Goal: Task Accomplishment & Management: Manage account settings

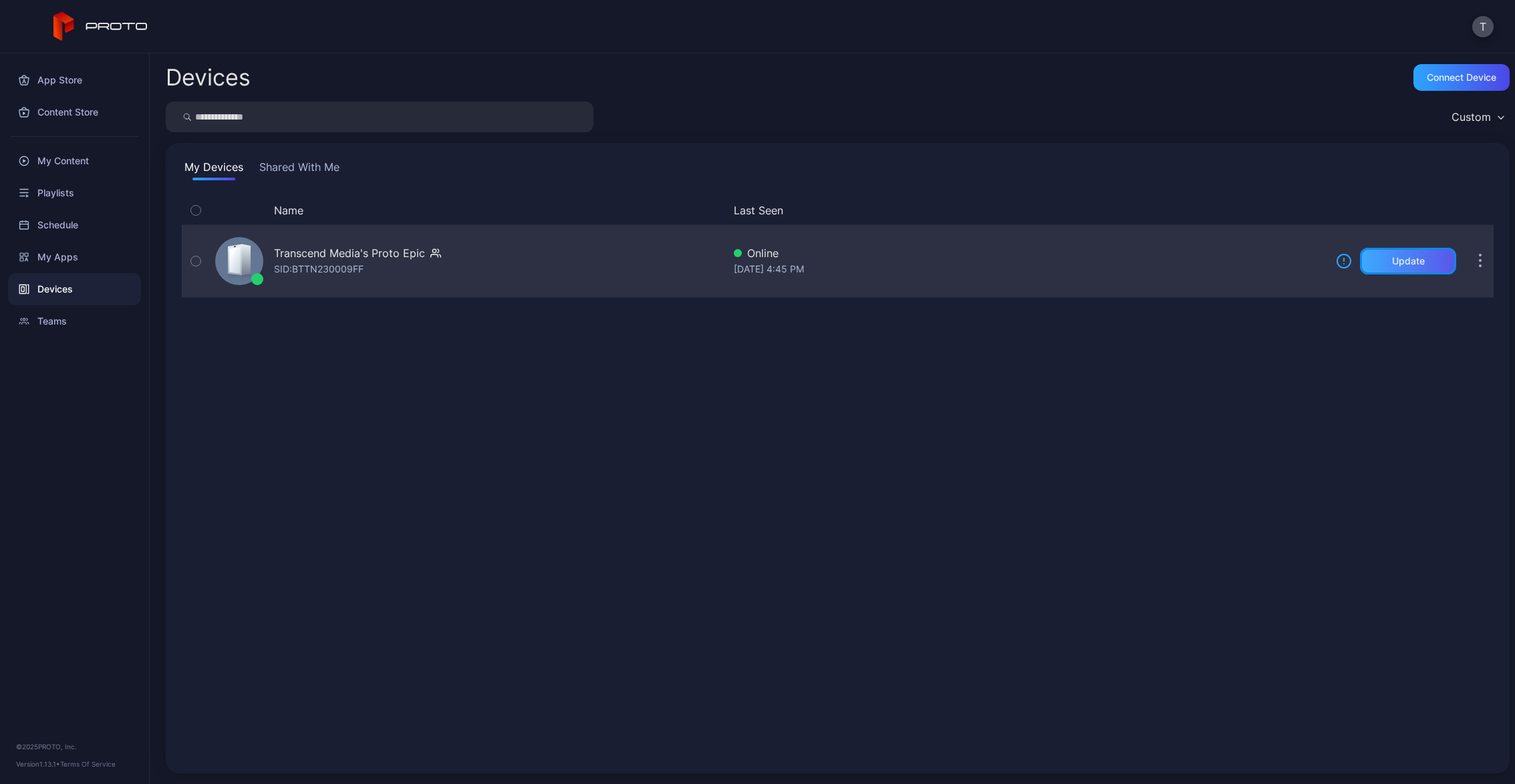
click at [1396, 264] on div "Update" at bounding box center [1409, 261] width 33 height 11
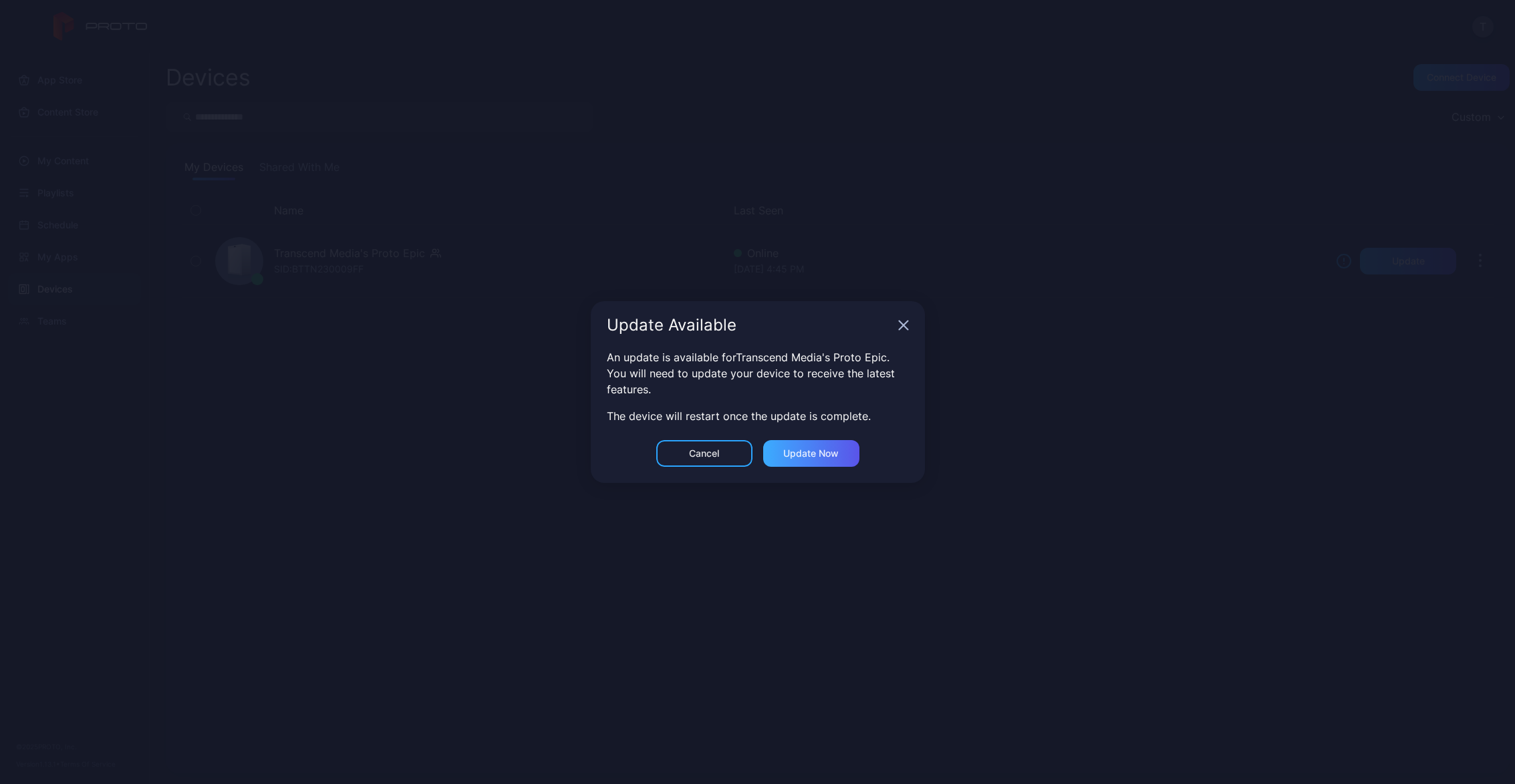
click at [836, 456] on div "Update now" at bounding box center [811, 453] width 56 height 11
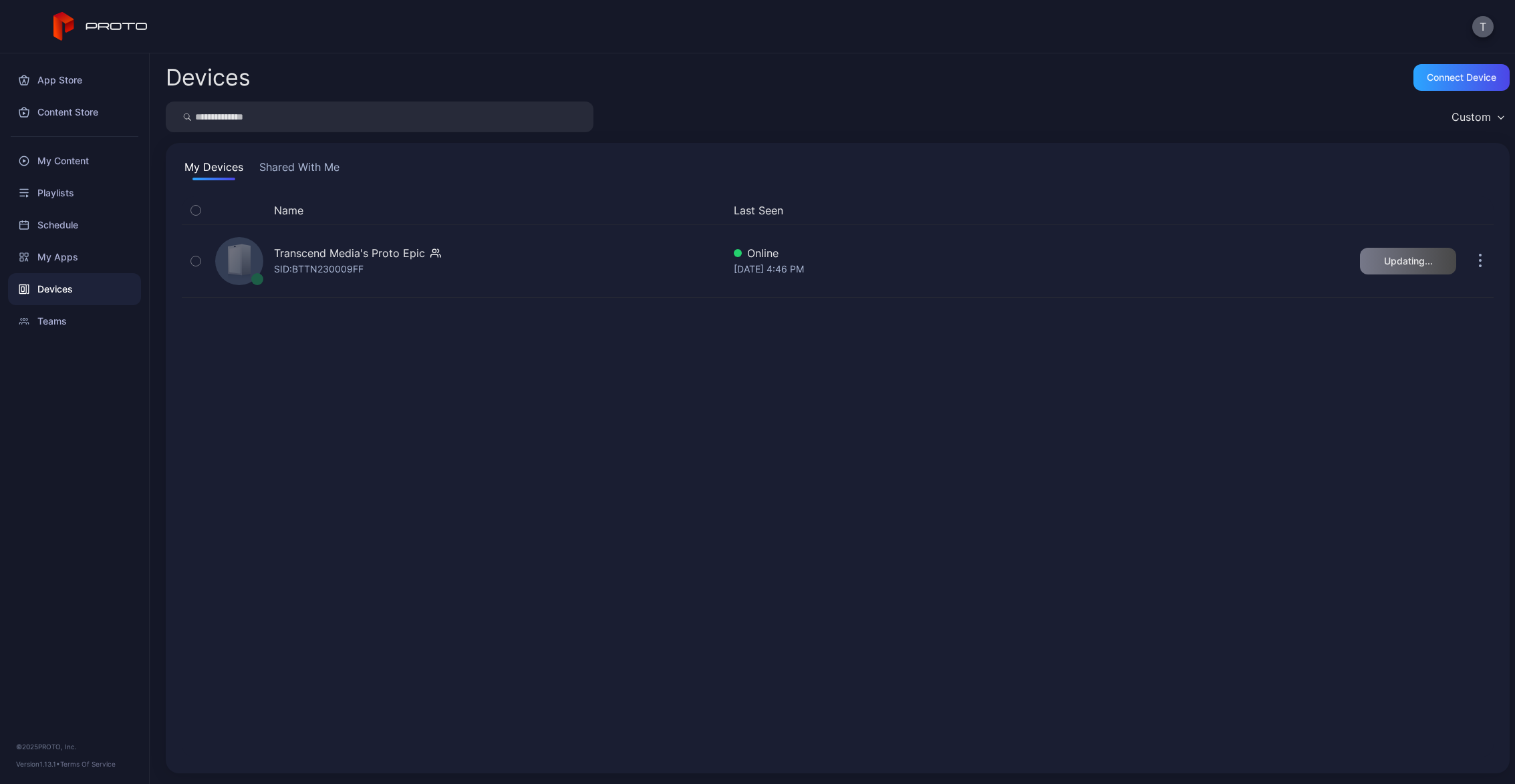
click at [1486, 28] on button "T" at bounding box center [1483, 27] width 21 height 21
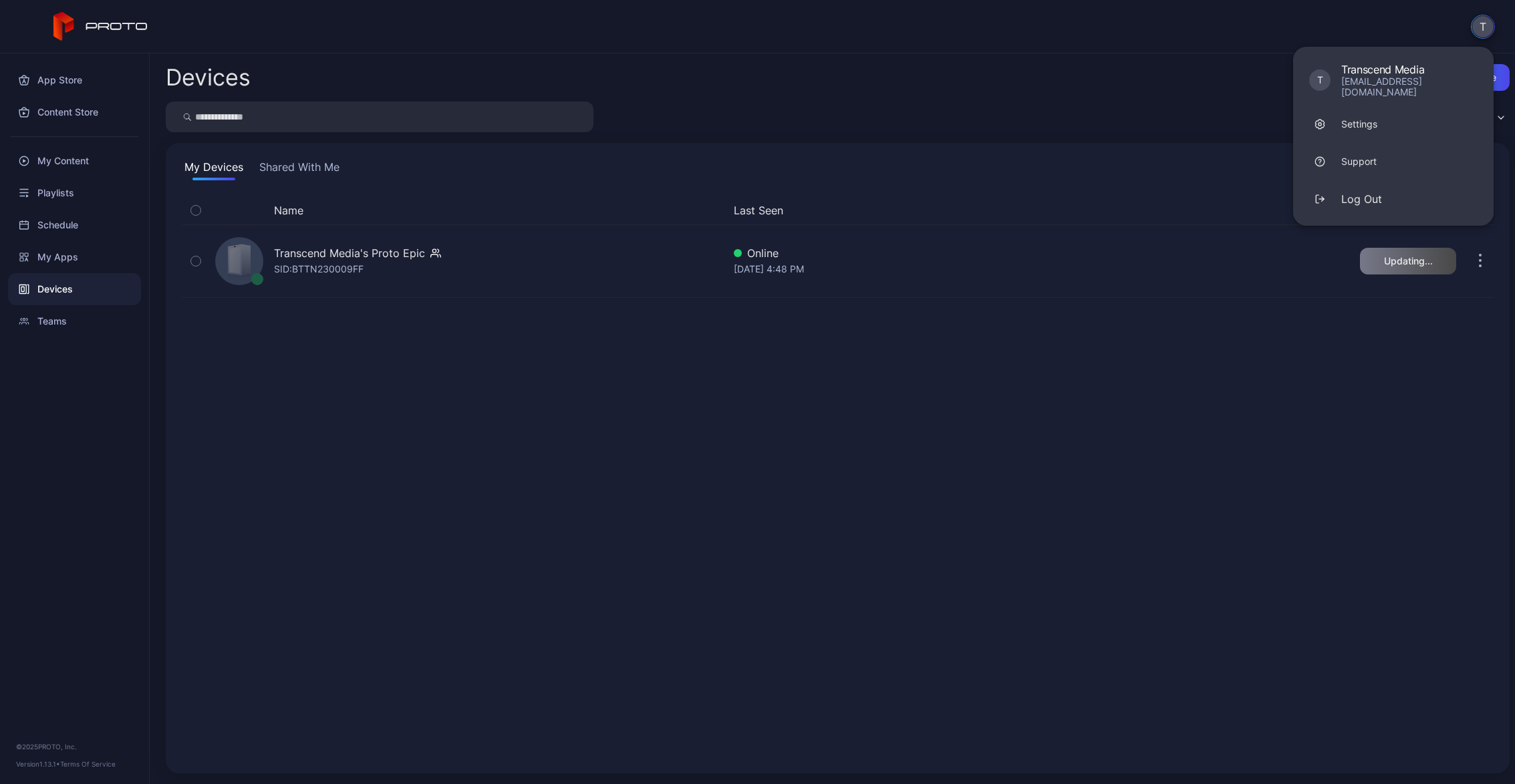
click at [317, 165] on button "Shared With Me" at bounding box center [299, 170] width 86 height 21
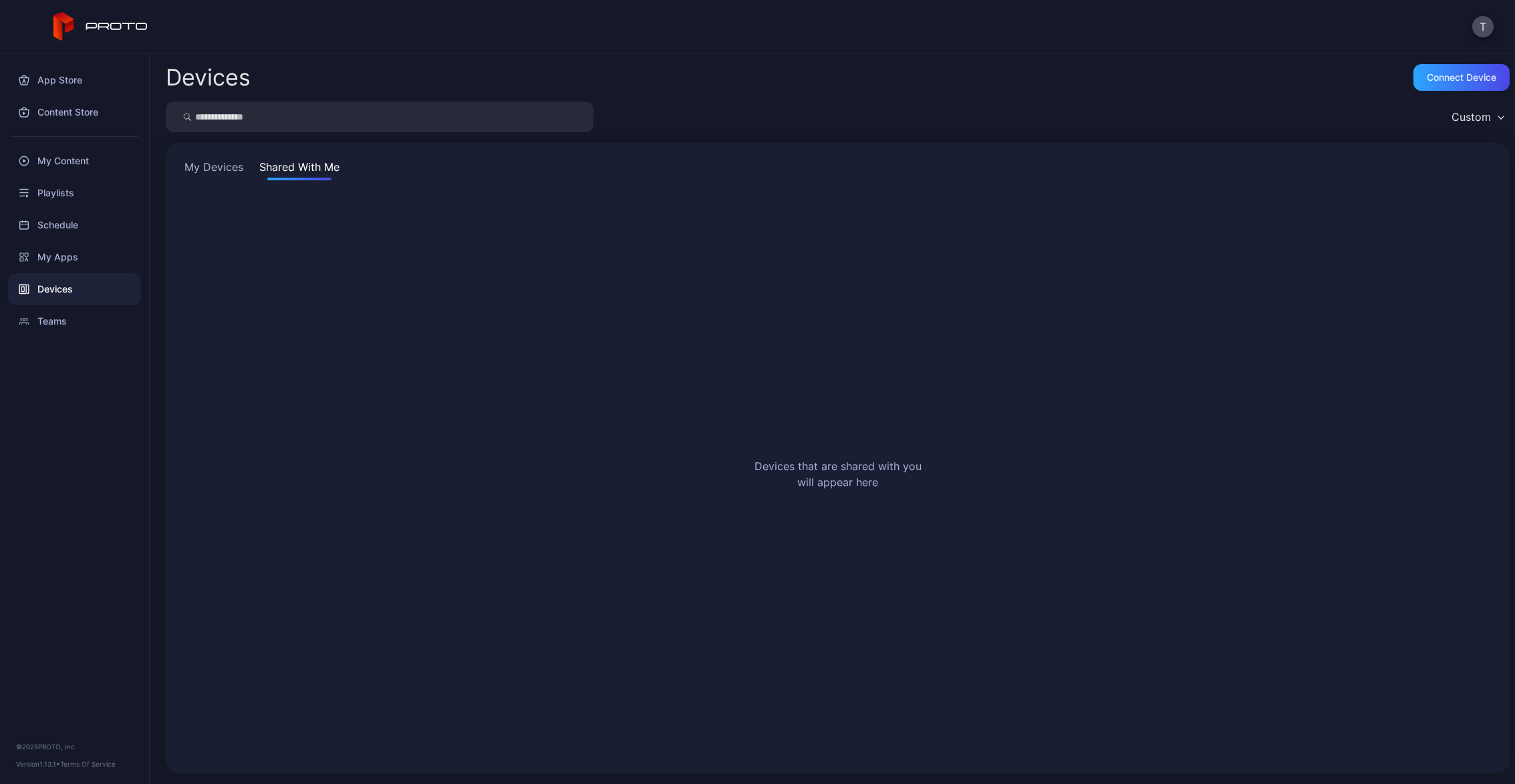
click at [210, 166] on button "My Devices" at bounding box center [214, 170] width 64 height 21
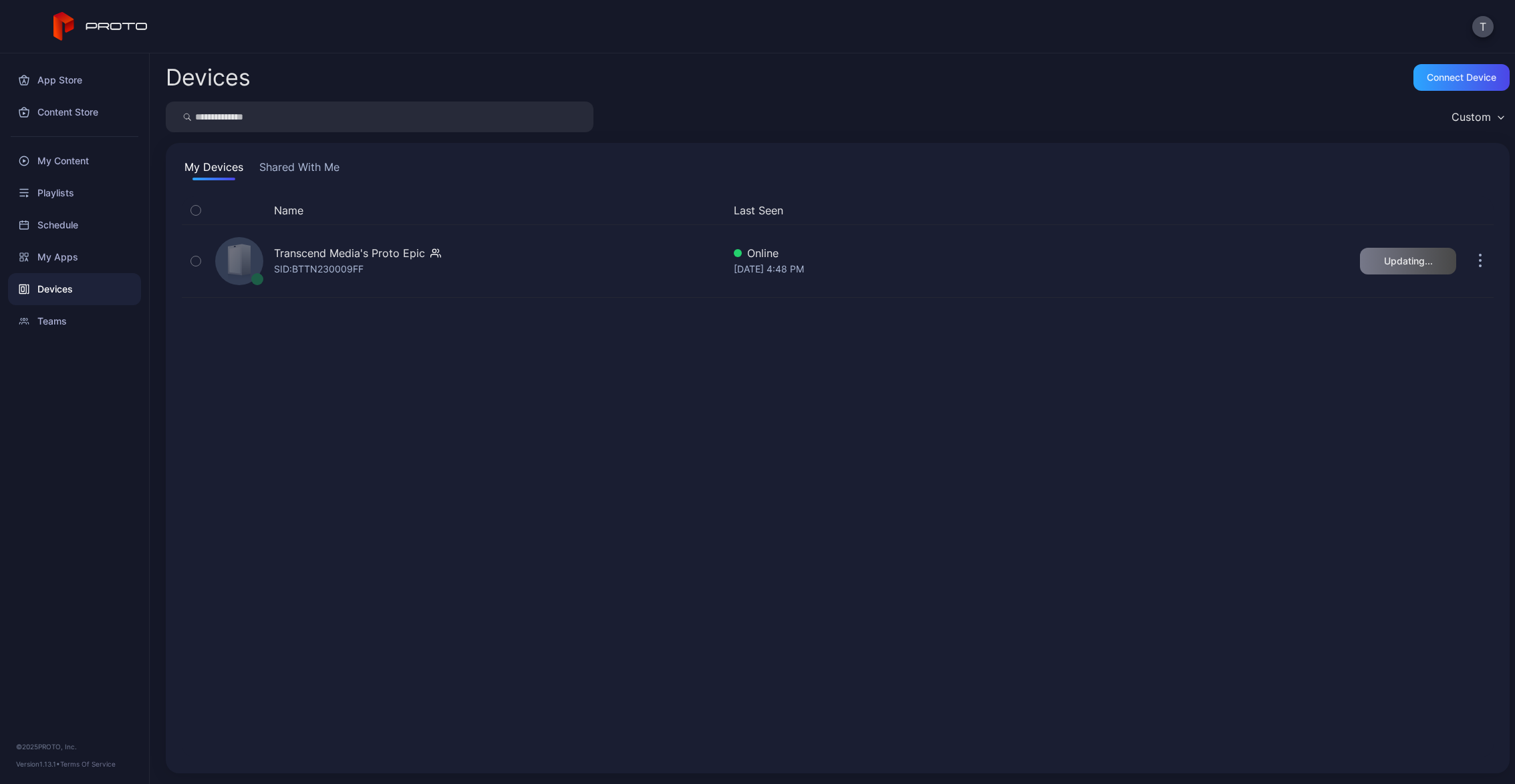
click at [57, 296] on div "Devices" at bounding box center [74, 289] width 133 height 32
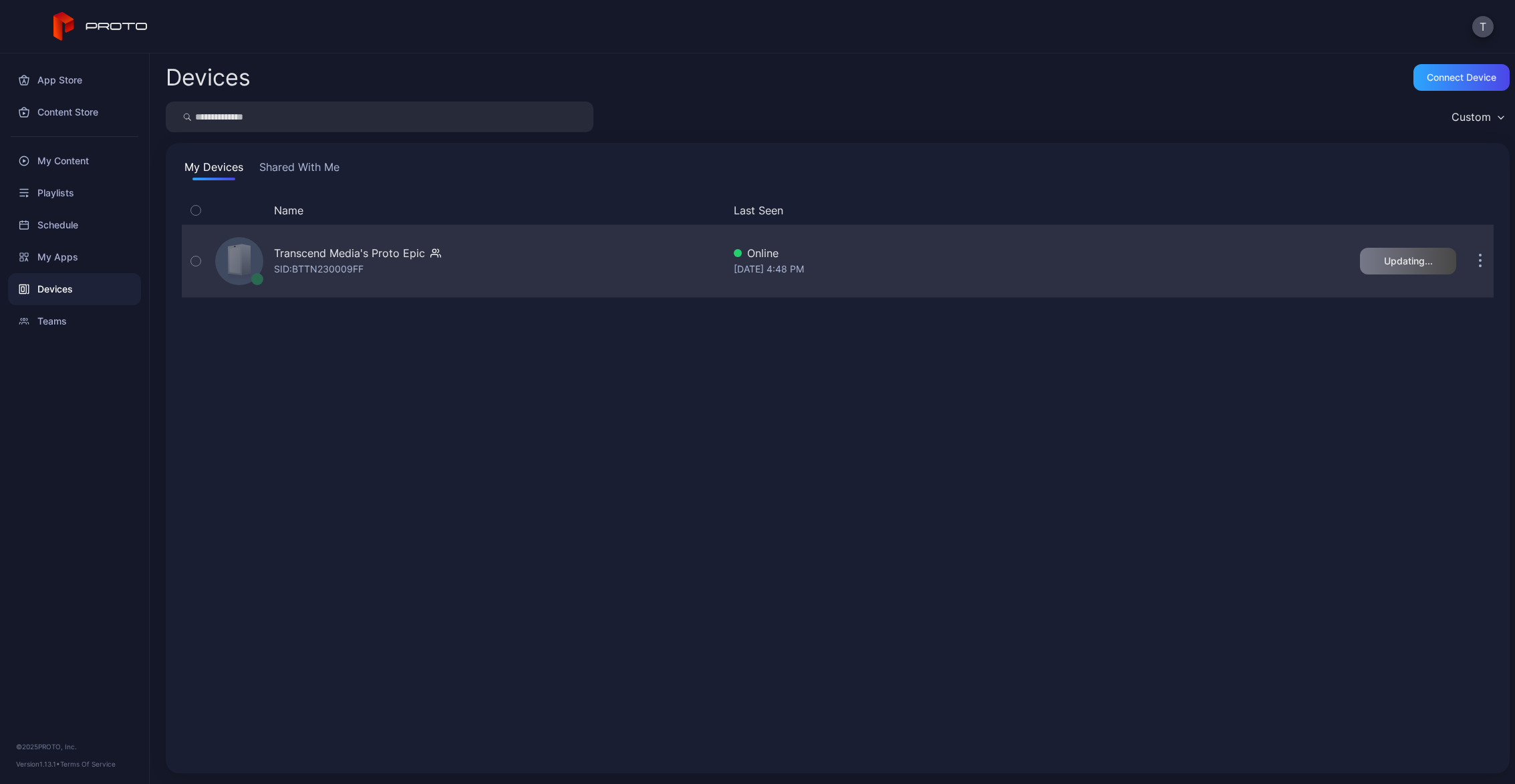
click at [1480, 263] on icon "button" at bounding box center [1481, 262] width 2 height 2
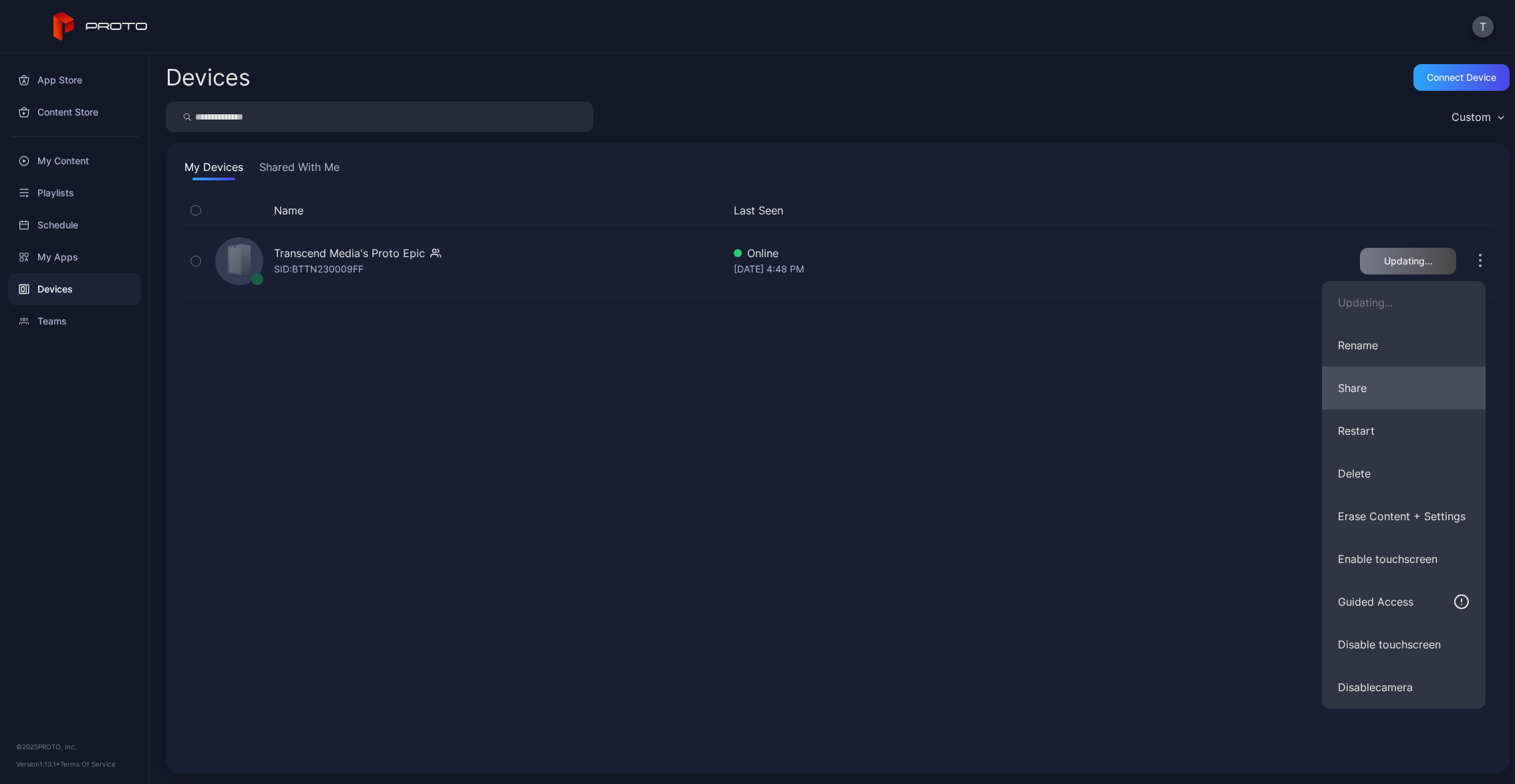
click at [1377, 395] on button "Share" at bounding box center [1404, 388] width 164 height 42
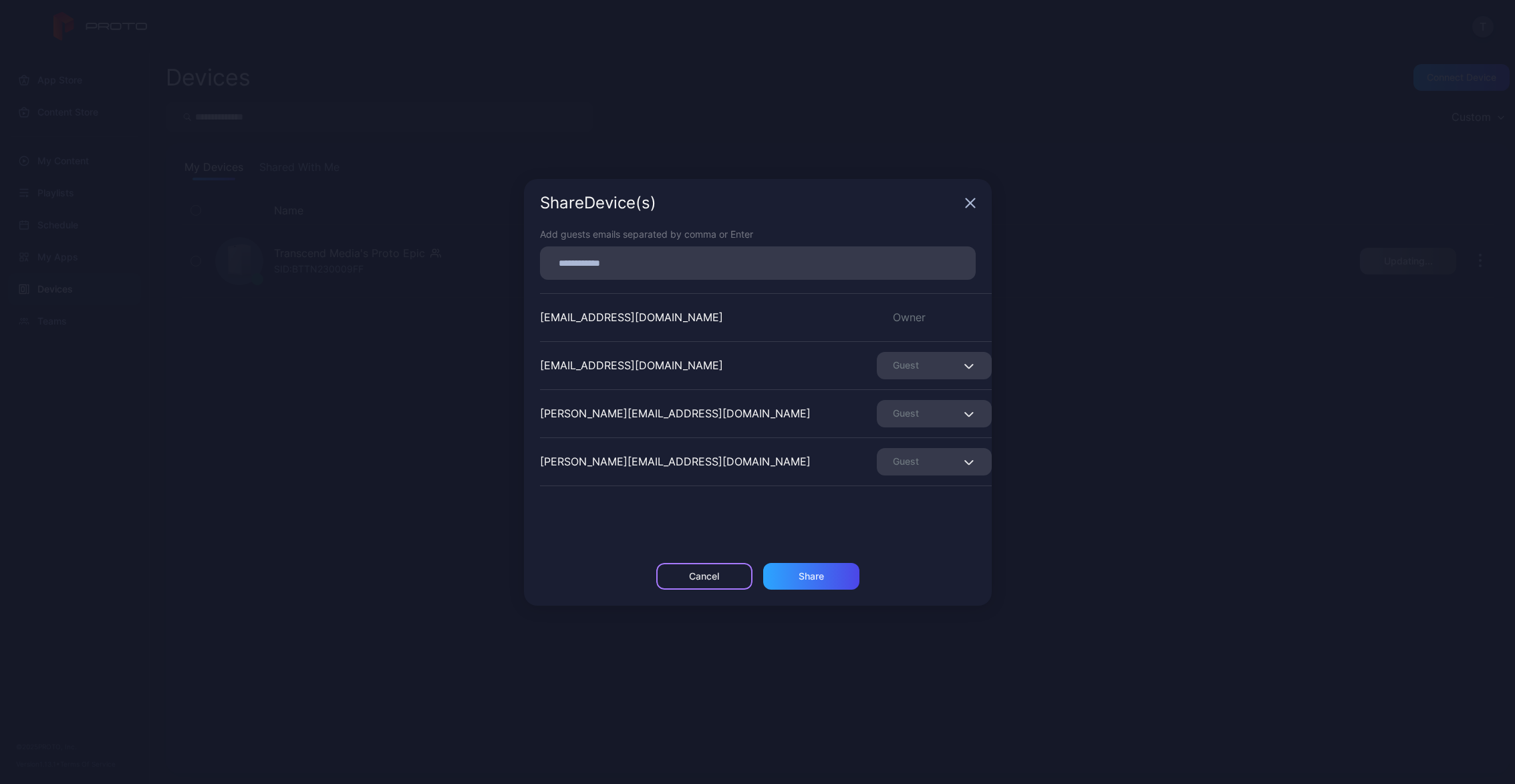
click at [709, 577] on div "Cancel" at bounding box center [704, 576] width 30 height 11
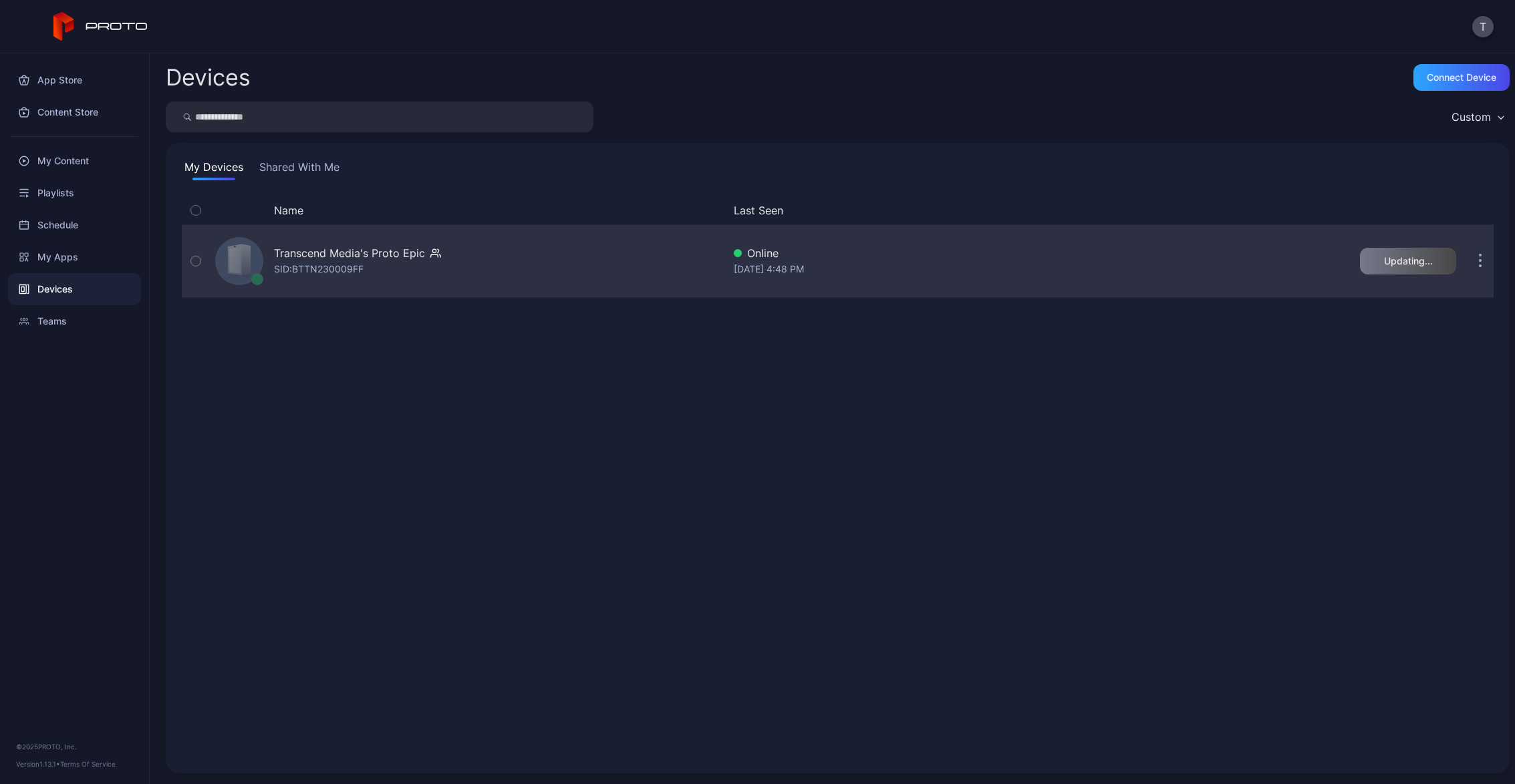
click at [1470, 264] on button "button" at bounding box center [1480, 261] width 27 height 27
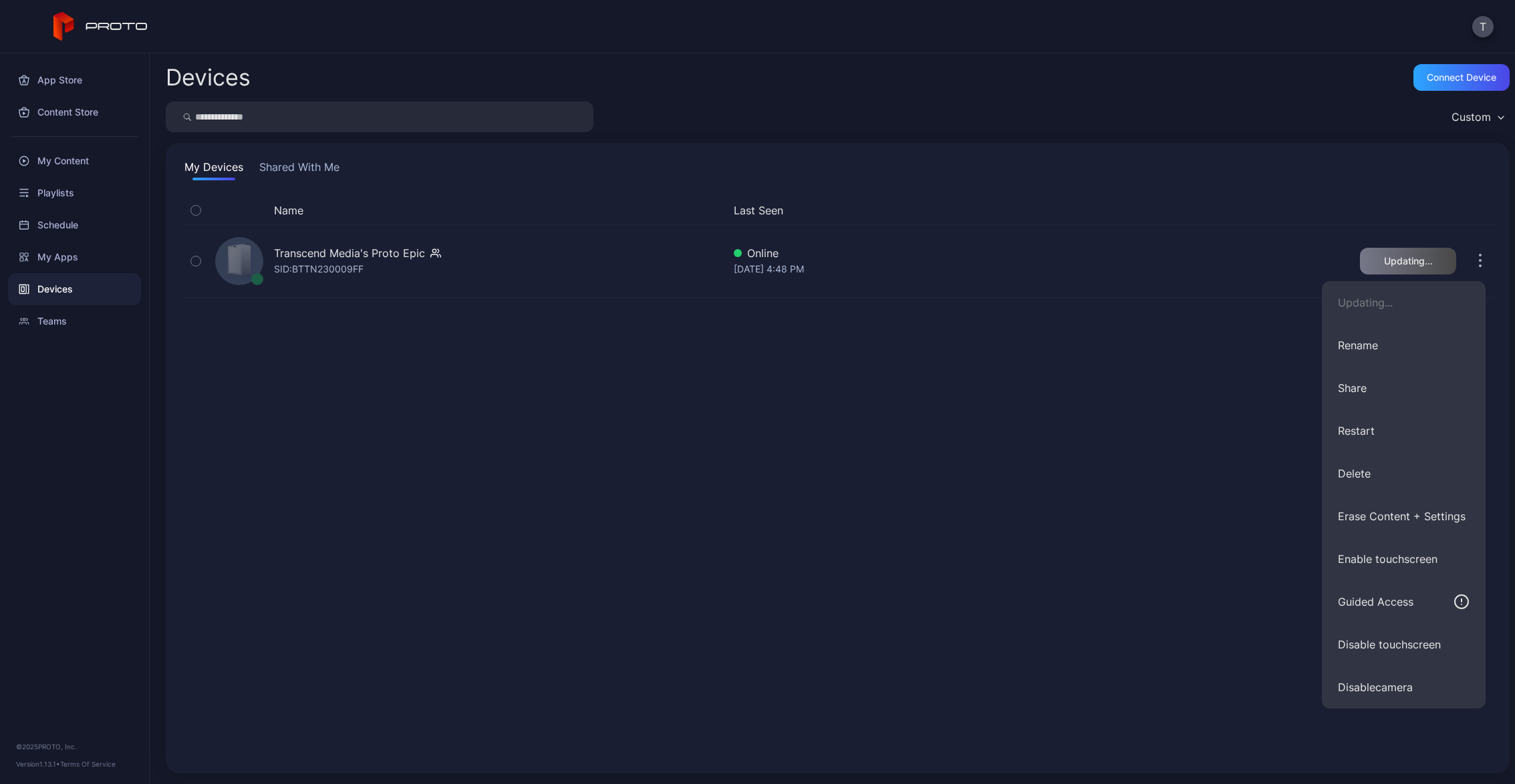
click at [1402, 148] on div "My Devices Shared With Me Name Last Seen Transcend Media's Proto Epic SID: BTTN…" at bounding box center [837, 458] width 1344 height 631
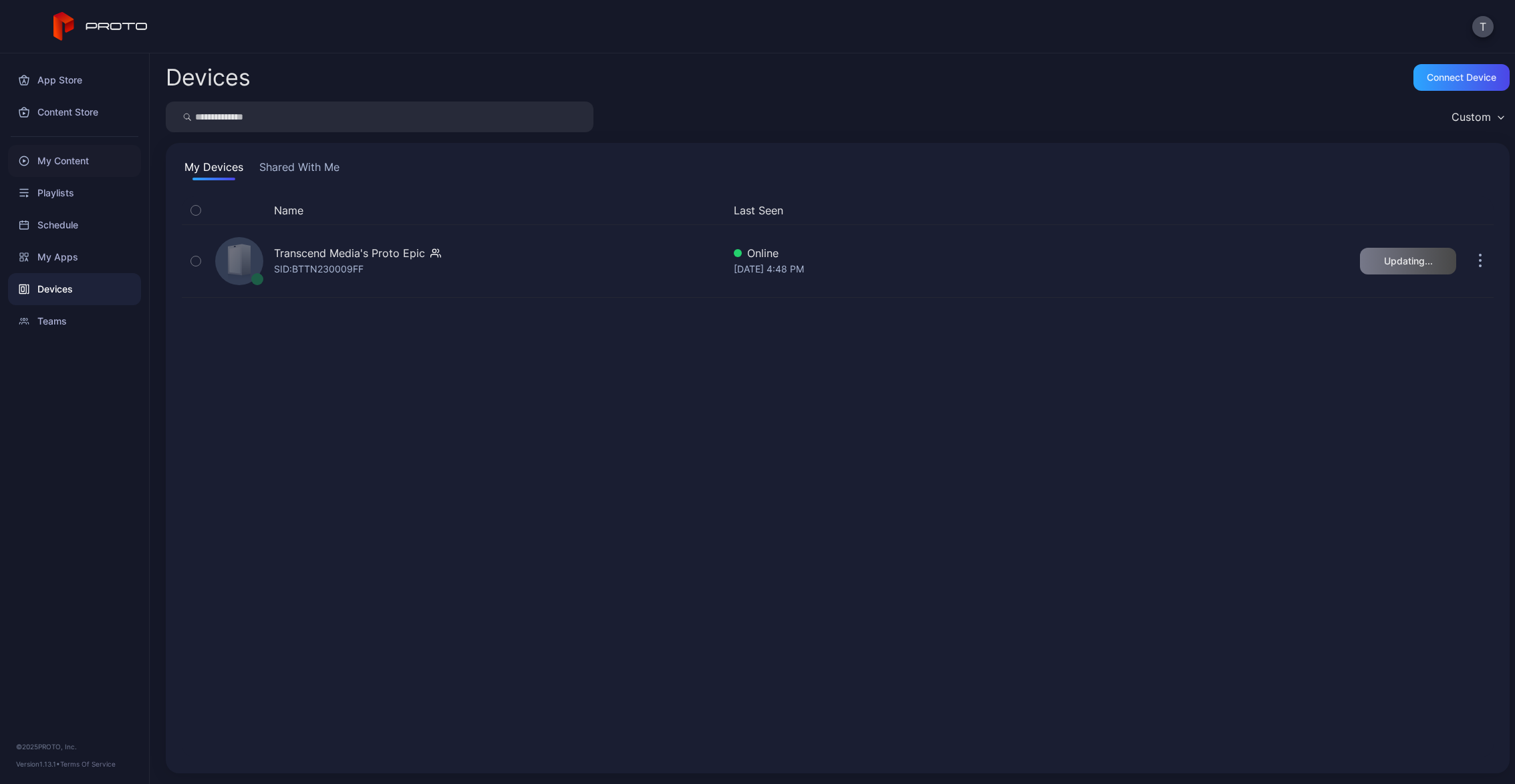
click at [79, 157] on div "My Content" at bounding box center [74, 161] width 133 height 32
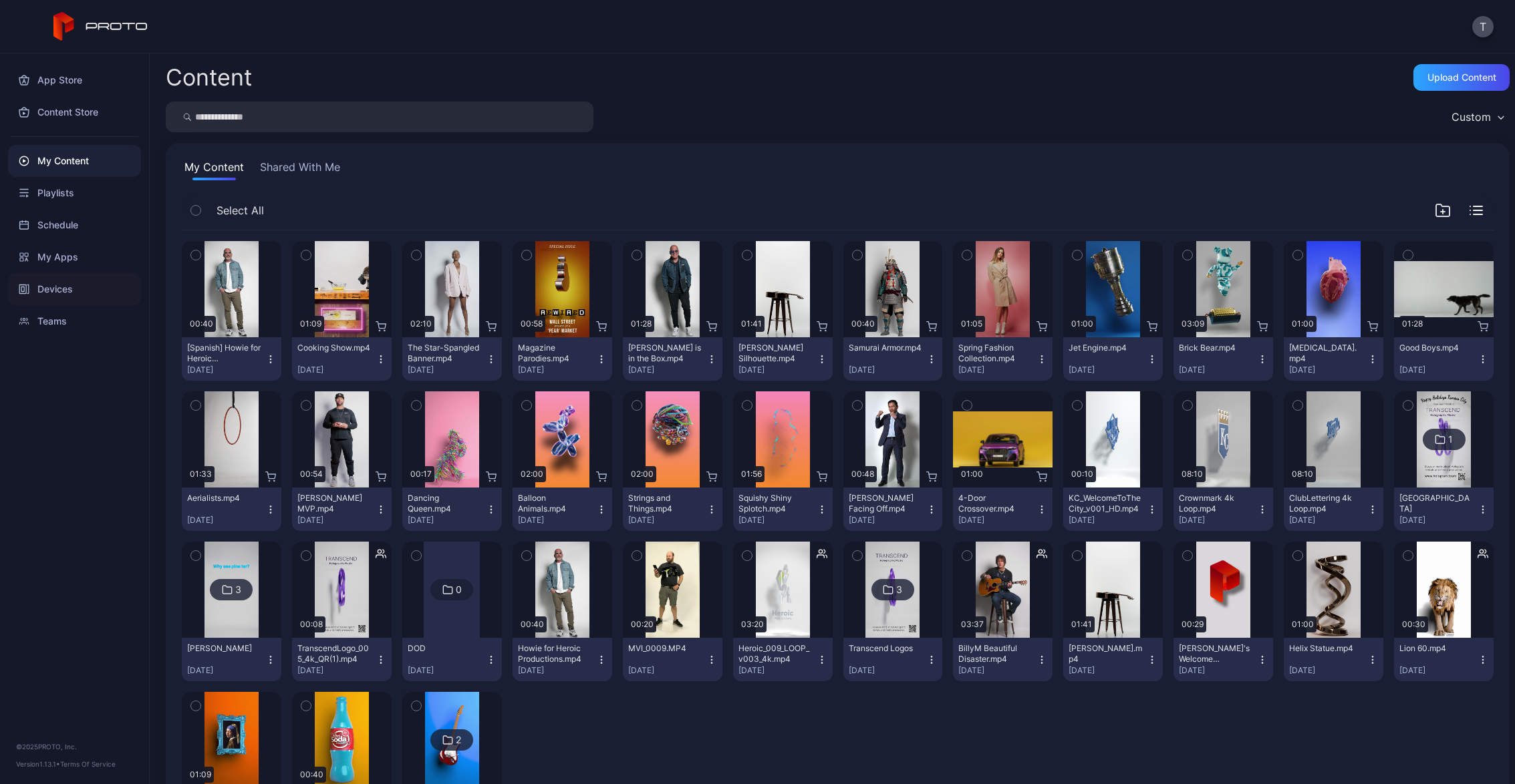
click at [57, 288] on div "Devices" at bounding box center [74, 289] width 133 height 32
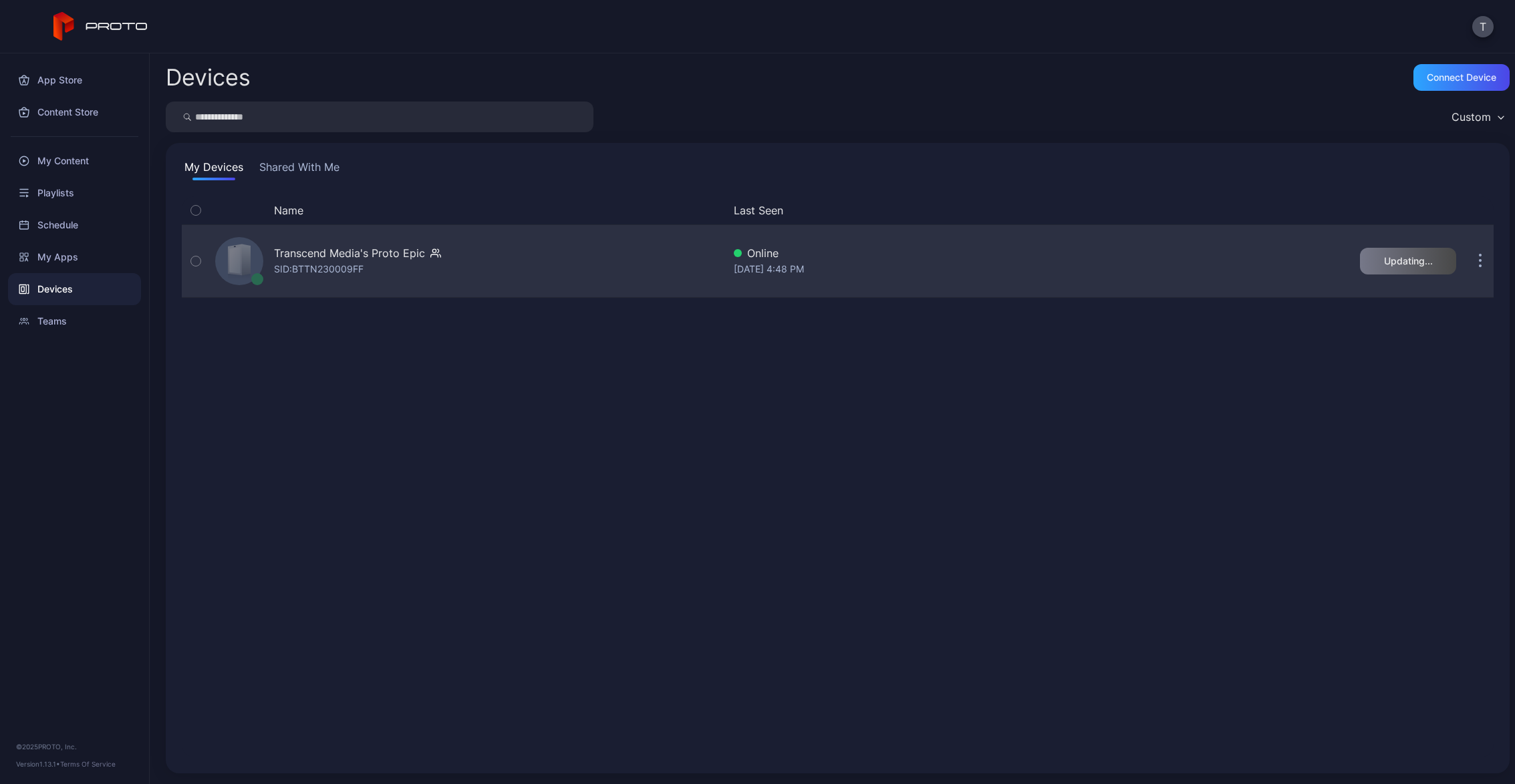
click at [517, 264] on div "Transcend Media's Proto Epic SID: BTTN230009FF" at bounding box center [466, 261] width 513 height 67
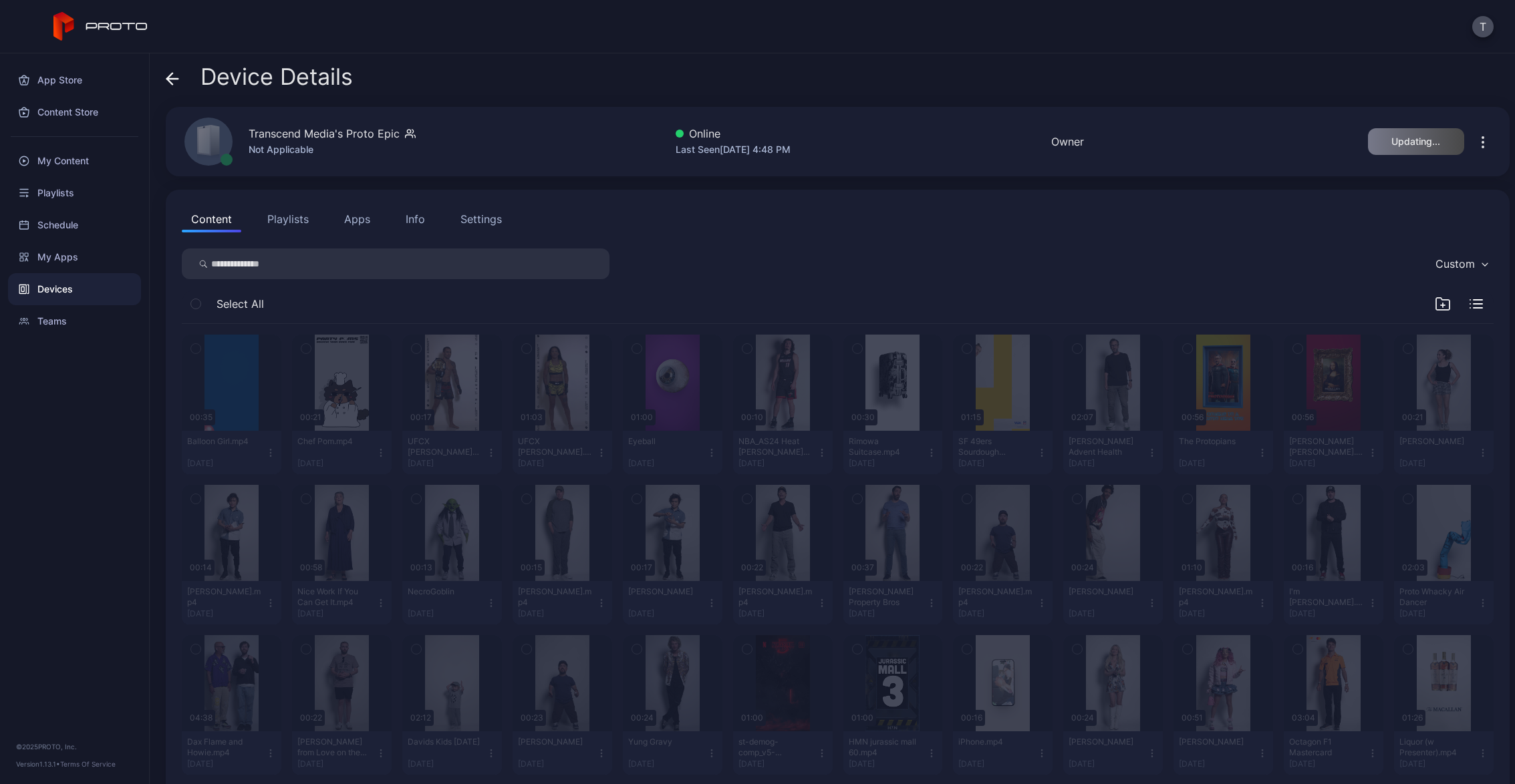
click at [407, 134] on icon "button" at bounding box center [410, 134] width 11 height 13
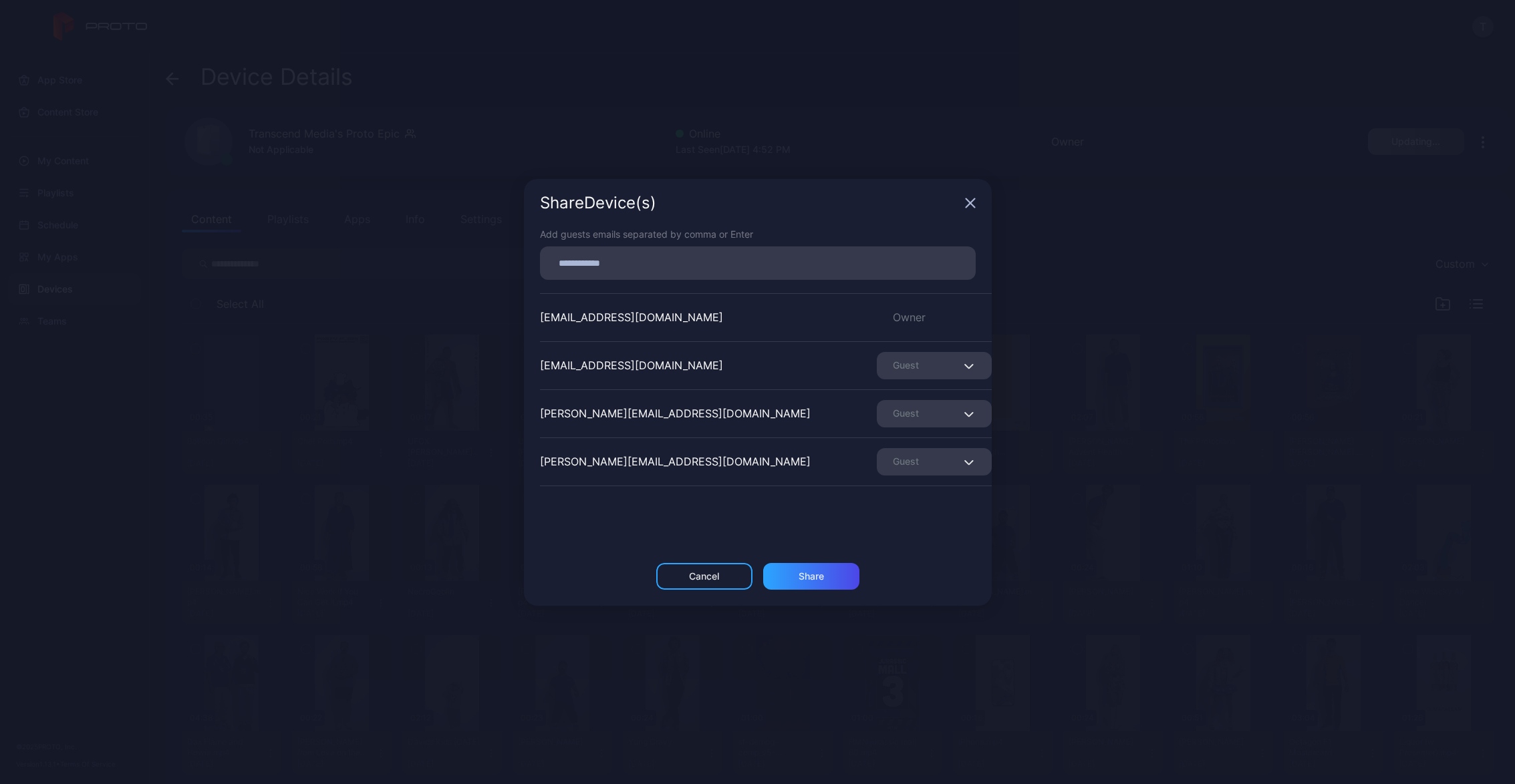
click at [710, 571] on div "Cancel" at bounding box center [704, 576] width 30 height 11
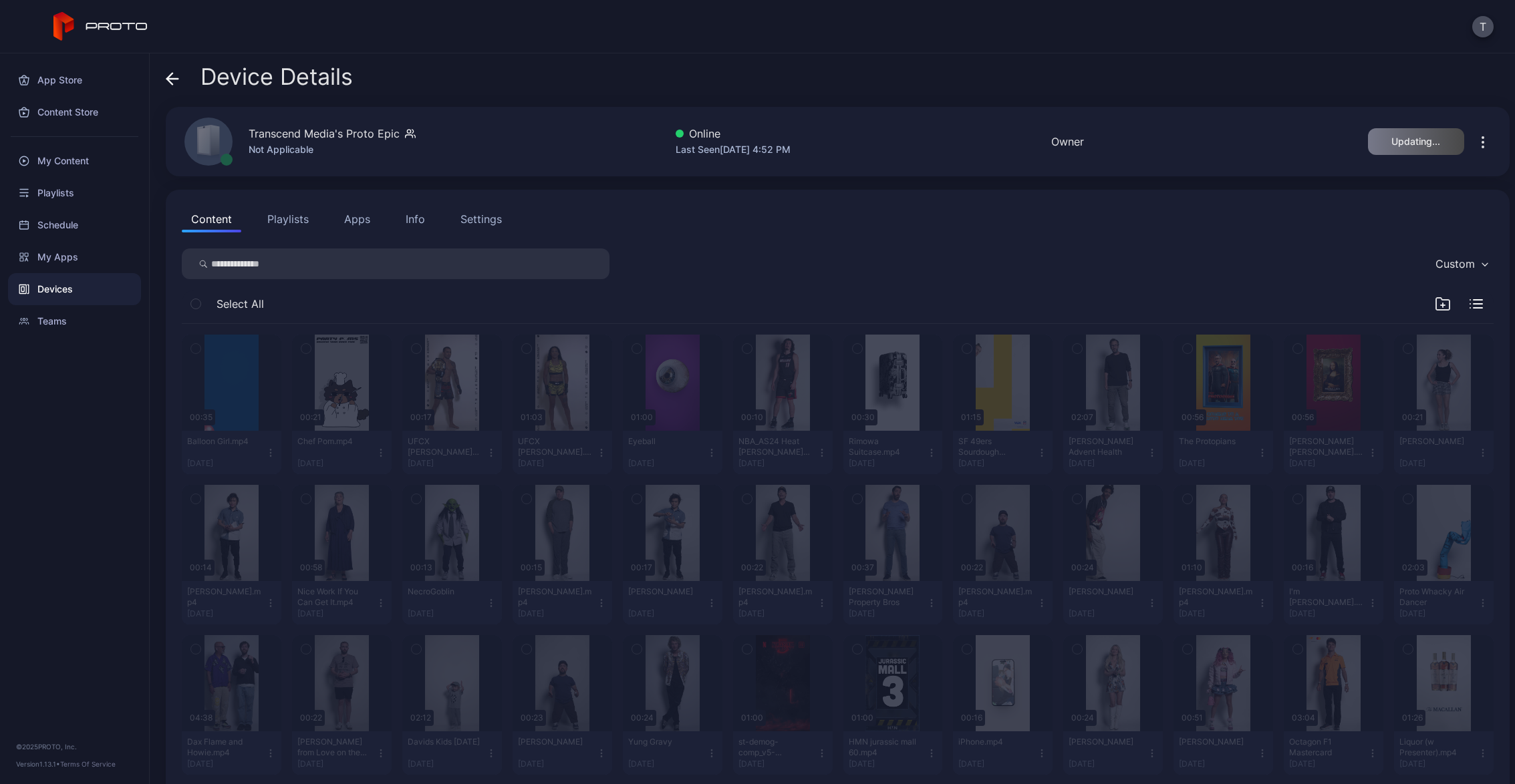
click at [1475, 140] on icon "button" at bounding box center [1483, 143] width 16 height 16
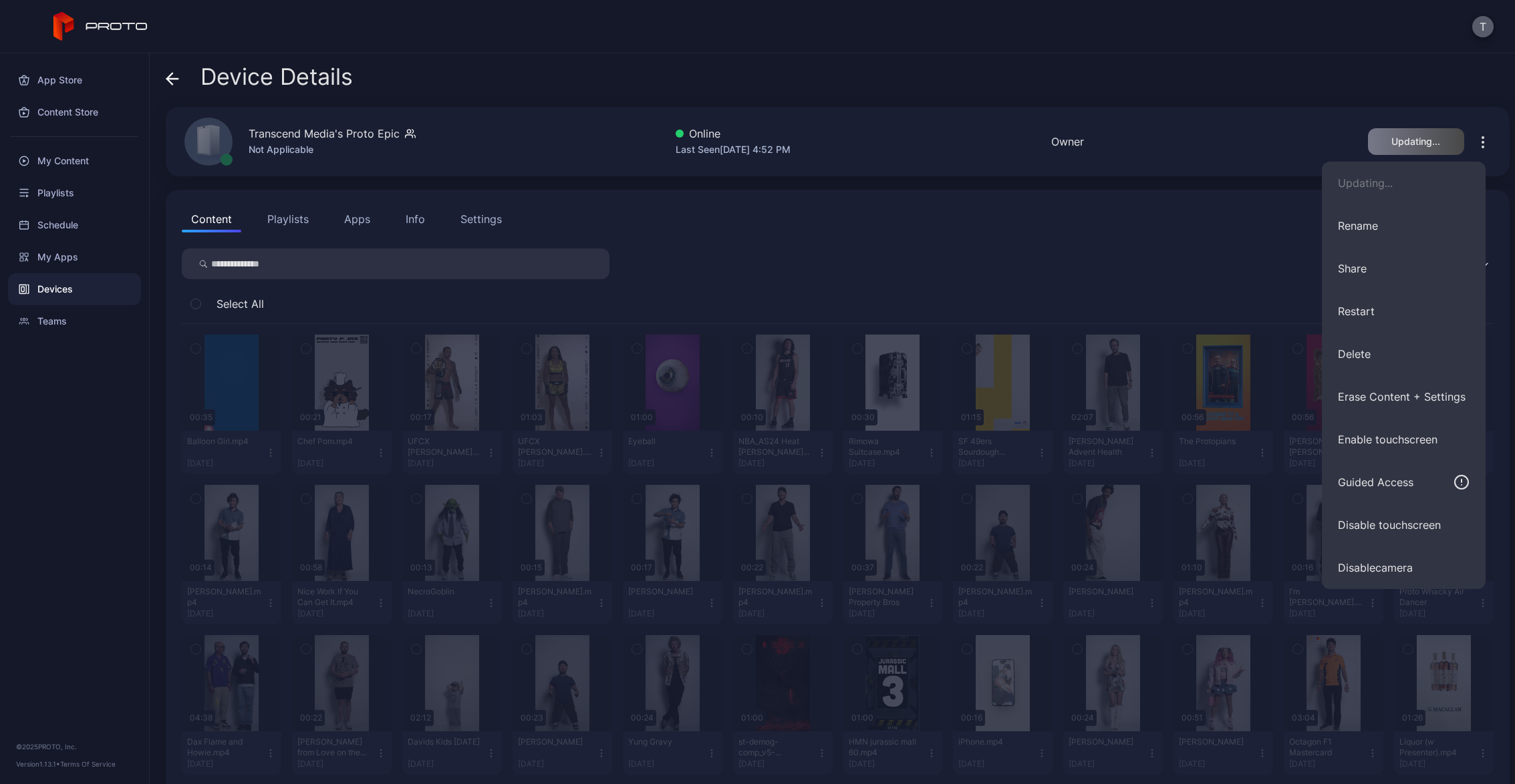
click at [1481, 24] on button "T" at bounding box center [1483, 27] width 21 height 21
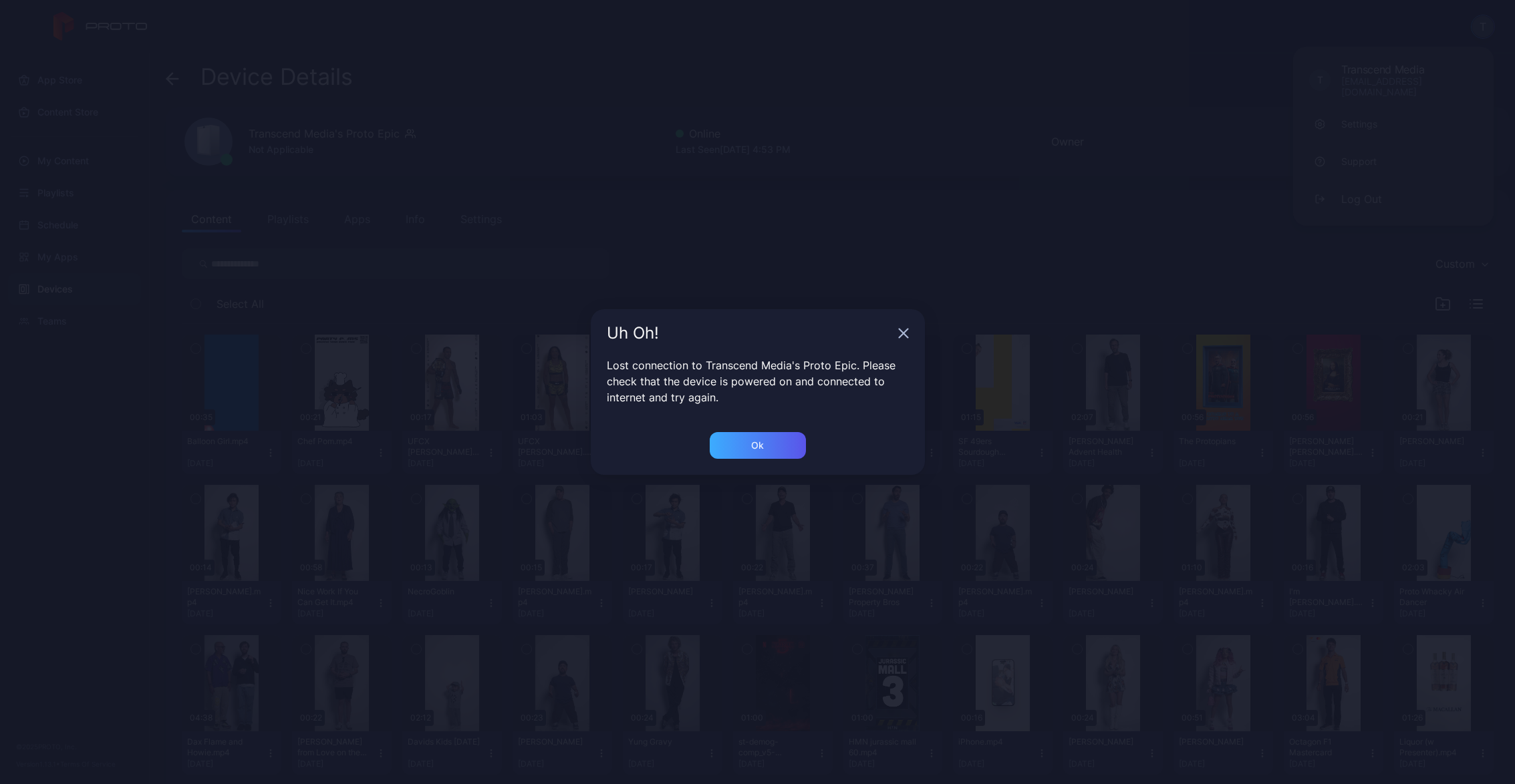
click at [767, 450] on div "Ok" at bounding box center [758, 445] width 96 height 27
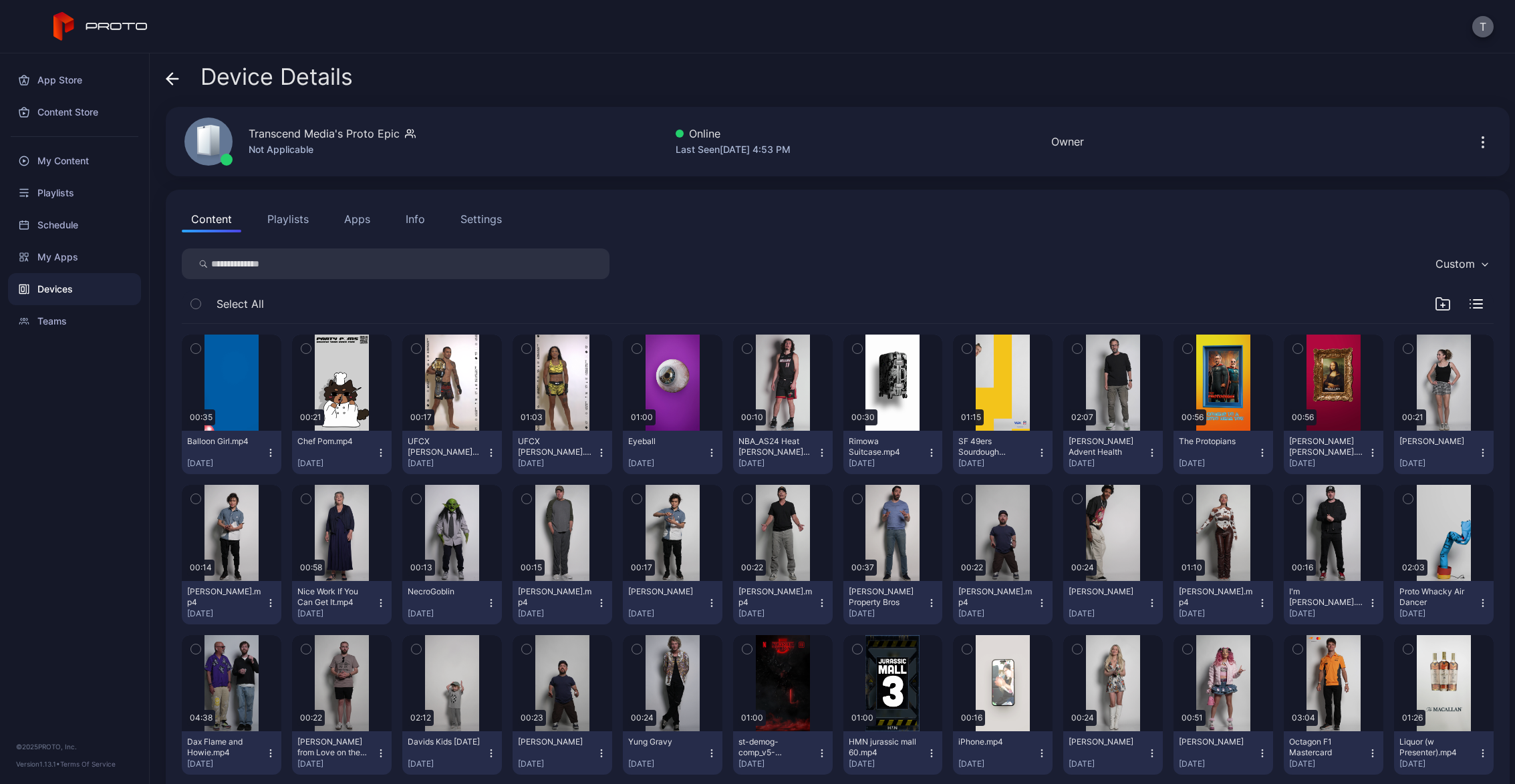
click at [1484, 22] on button "T" at bounding box center [1483, 27] width 21 height 21
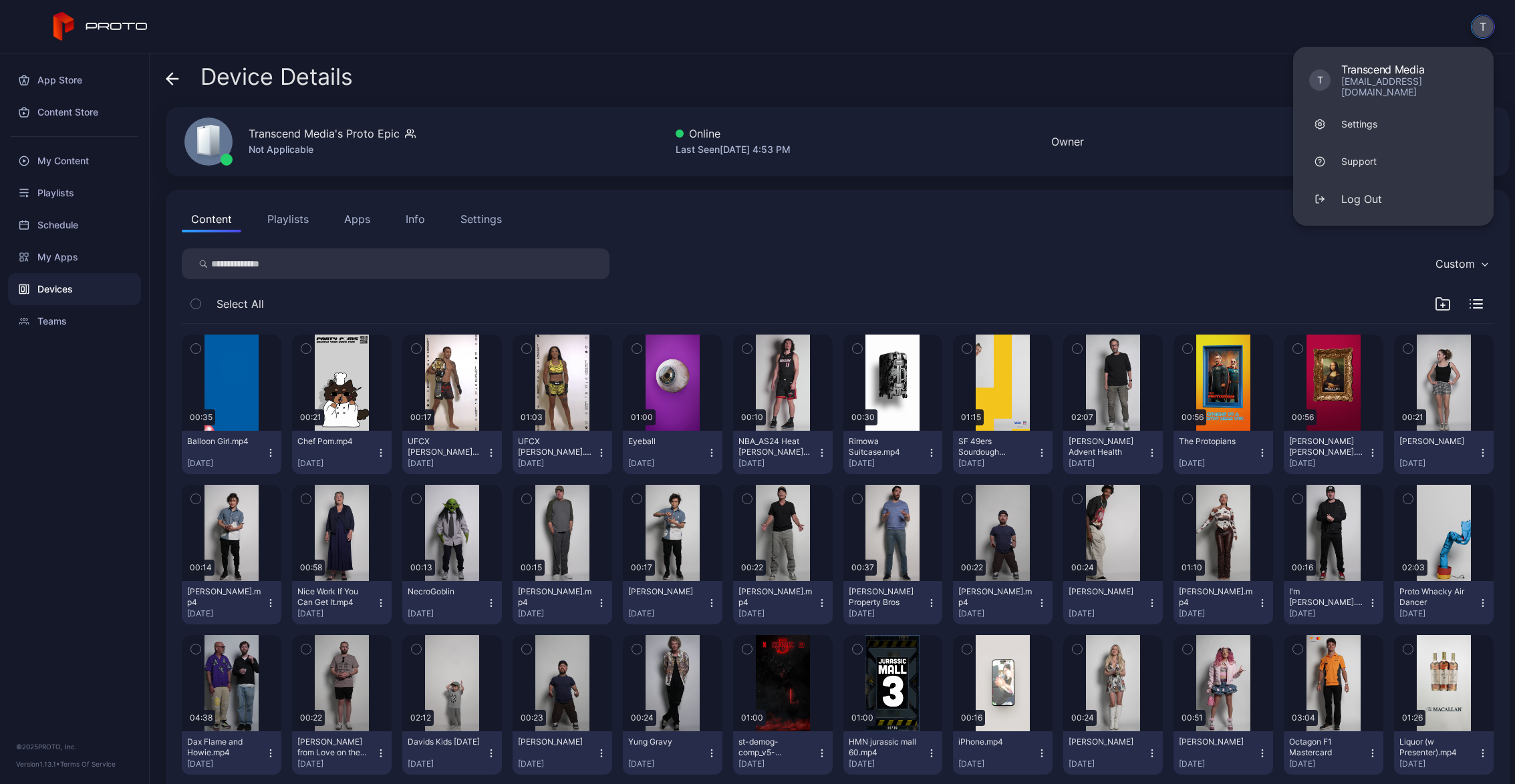
click at [63, 283] on div "Devices" at bounding box center [74, 289] width 133 height 32
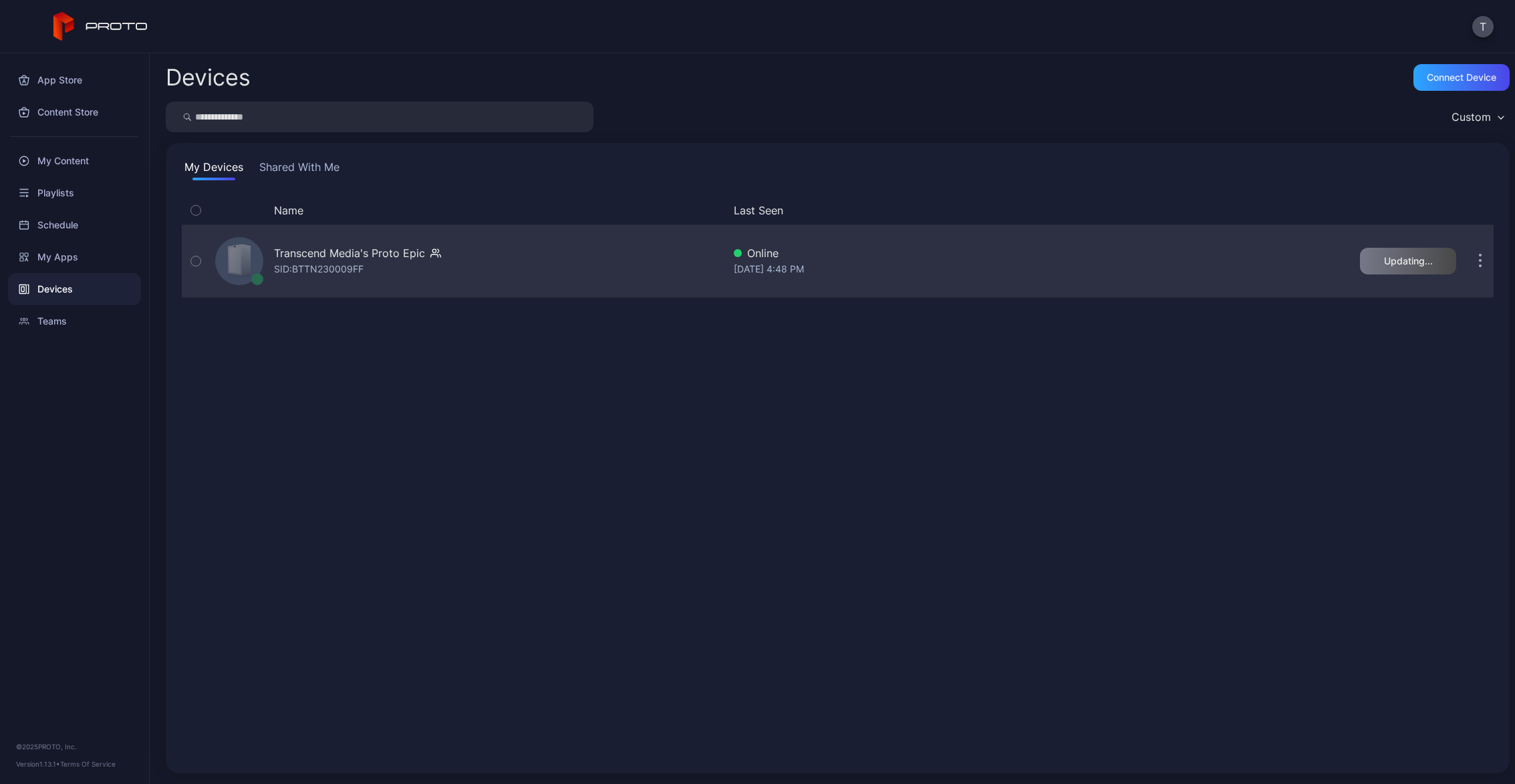
click at [646, 253] on div "Transcend Media's Proto Epic SID: BTTN230009FF" at bounding box center [466, 261] width 513 height 67
